Goal: Communication & Community: Answer question/provide support

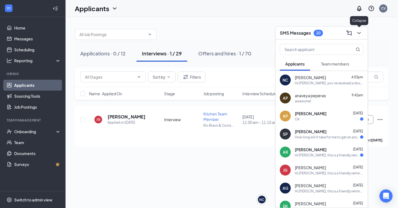
click at [357, 31] on icon "ChevronDown" at bounding box center [358, 33] width 7 height 7
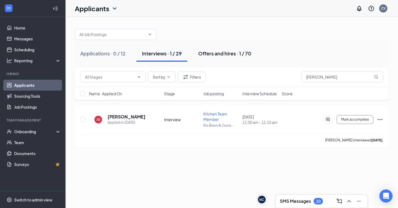
click at [225, 55] on div "Offers and hires · 1 / 70" at bounding box center [224, 53] width 53 height 7
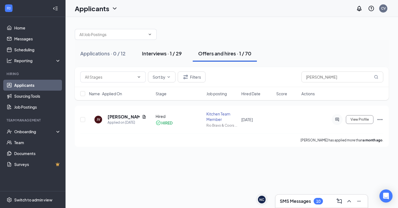
click at [172, 55] on div "Interviews · 1 / 29" at bounding box center [162, 53] width 40 height 7
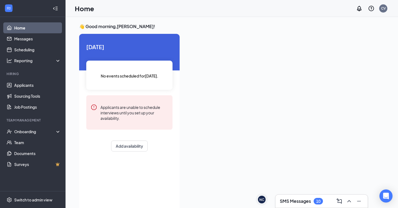
click at [311, 200] on div "SMS Messages 10" at bounding box center [301, 201] width 43 height 7
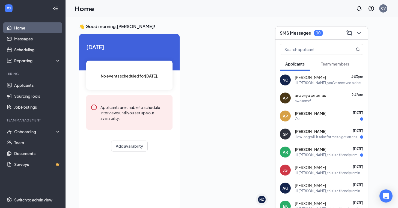
click at [332, 67] on button "Team members" at bounding box center [334, 64] width 39 height 14
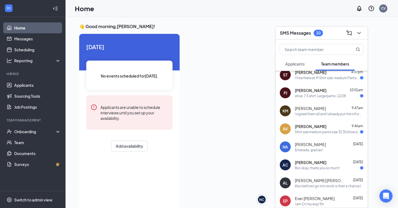
scroll to position [23, 0]
click at [298, 145] on span "[PERSON_NAME]" at bounding box center [310, 144] width 31 height 5
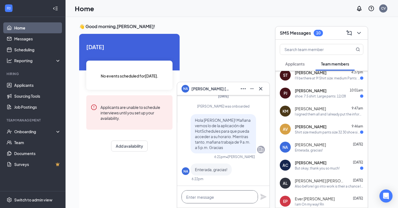
click at [210, 194] on textarea at bounding box center [219, 196] width 76 height 13
type textarea "q"
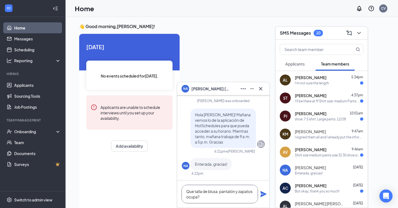
type textarea "Que talla de blusa, pantalón y zapatos ocupa?"
click at [261, 190] on div "Que talla de blusa, pantalón y zapatos ocupa?" at bounding box center [223, 193] width 92 height 27
click at [264, 197] on icon "Plane" at bounding box center [263, 194] width 7 height 7
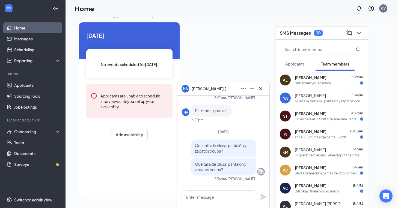
scroll to position [11, 0]
click at [260, 89] on icon "Cross" at bounding box center [260, 88] width 3 height 3
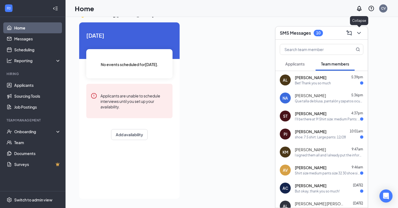
click at [359, 32] on icon "ChevronDown" at bounding box center [358, 33] width 7 height 7
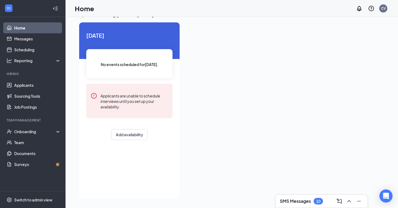
click at [297, 195] on div "SMS Messages 10" at bounding box center [321, 200] width 92 height 13
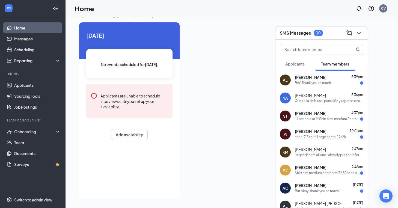
click at [328, 100] on div "Que talla de blusa, pantalón y zapatos ocupa?" at bounding box center [329, 101] width 68 height 5
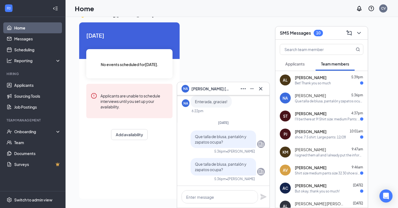
click at [232, 49] on div at bounding box center [284, 108] width 200 height 173
click at [259, 86] on icon "Cross" at bounding box center [260, 88] width 7 height 7
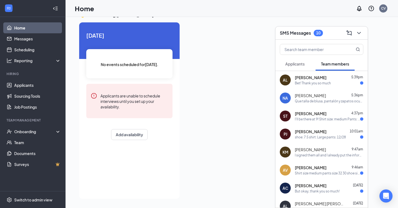
click at [332, 102] on div "Que talla de blusa, pantalón y zapatos ocupa?" at bounding box center [329, 101] width 68 height 5
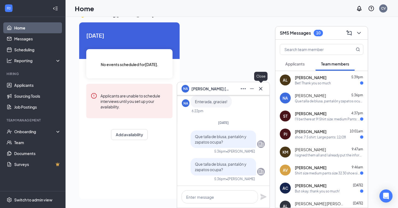
click at [261, 88] on icon "Cross" at bounding box center [260, 88] width 7 height 7
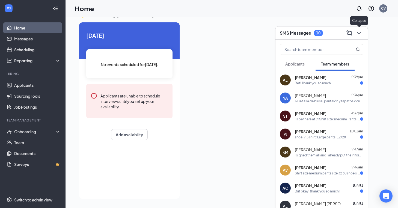
click at [358, 35] on icon "ChevronDown" at bounding box center [358, 33] width 7 height 7
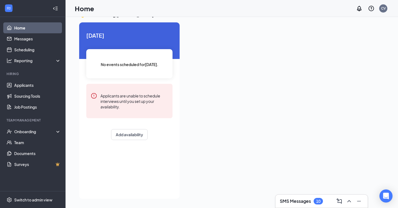
click at [303, 196] on div "SMS Messages 10" at bounding box center [321, 200] width 92 height 13
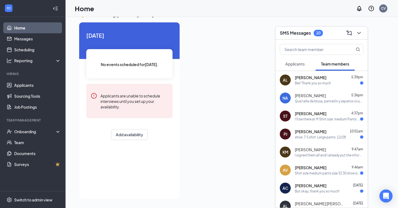
click at [337, 99] on div "Que talla de blusa, pantalón y zapatos ocupa?" at bounding box center [329, 101] width 68 height 5
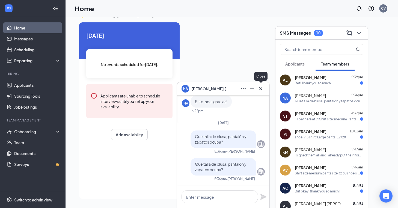
click at [261, 87] on icon "Cross" at bounding box center [260, 88] width 7 height 7
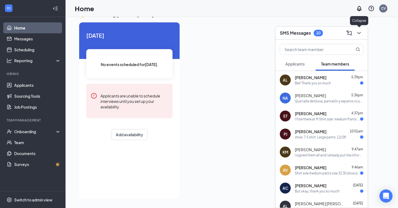
click at [359, 35] on icon "ChevronDown" at bounding box center [358, 33] width 7 height 7
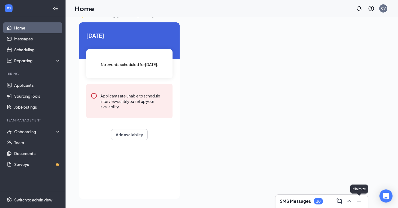
click at [359, 199] on icon "Minimize" at bounding box center [358, 201] width 7 height 7
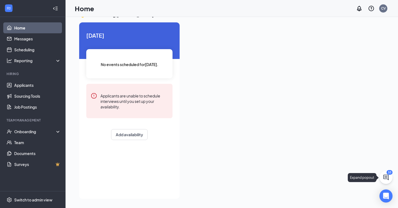
click at [387, 178] on icon "ChatActive" at bounding box center [385, 177] width 7 height 7
click at [308, 202] on h3 "SMS Messages" at bounding box center [295, 201] width 31 height 6
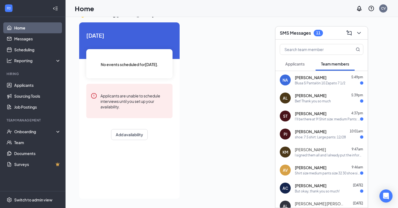
click at [319, 81] on div "Blusa S Pantalón 10 Zapato 7 1/2" at bounding box center [320, 83] width 50 height 5
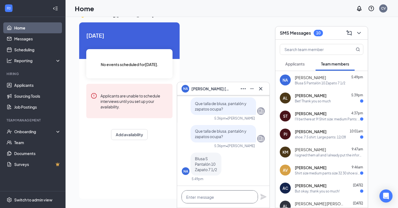
click at [190, 197] on textarea at bounding box center [219, 196] width 76 height 13
type textarea "g"
type textarea "Gracias!"
click at [262, 195] on icon "Plane" at bounding box center [263, 197] width 6 height 6
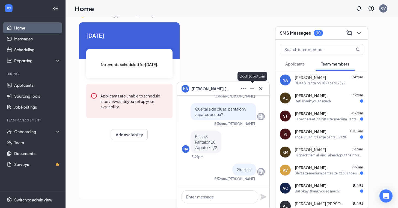
click at [251, 88] on icon "Minimize" at bounding box center [252, 88] width 4 height 1
